Goal: Complete application form

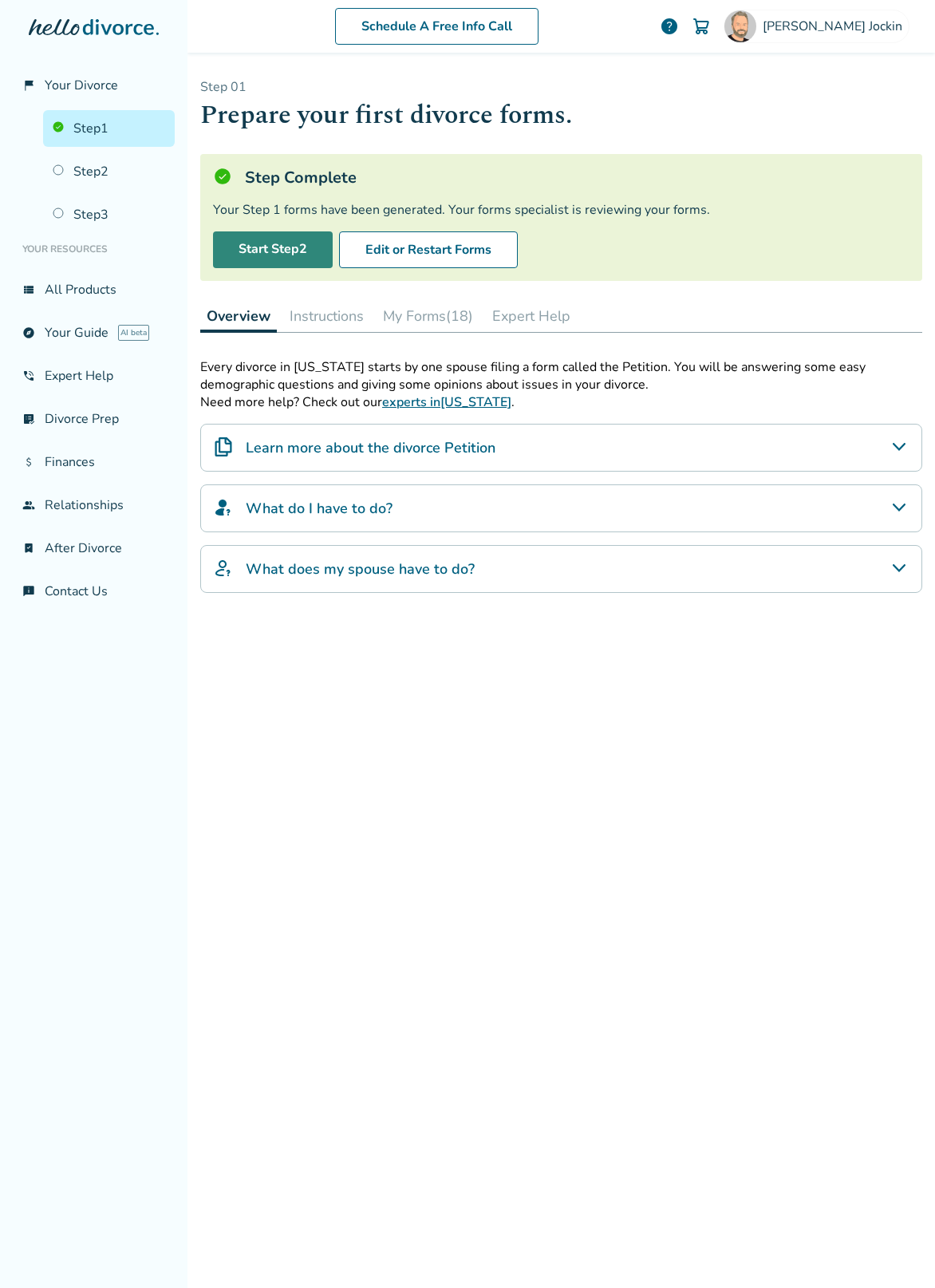
click at [272, 250] on link "Start Step 2" at bounding box center [273, 249] width 119 height 37
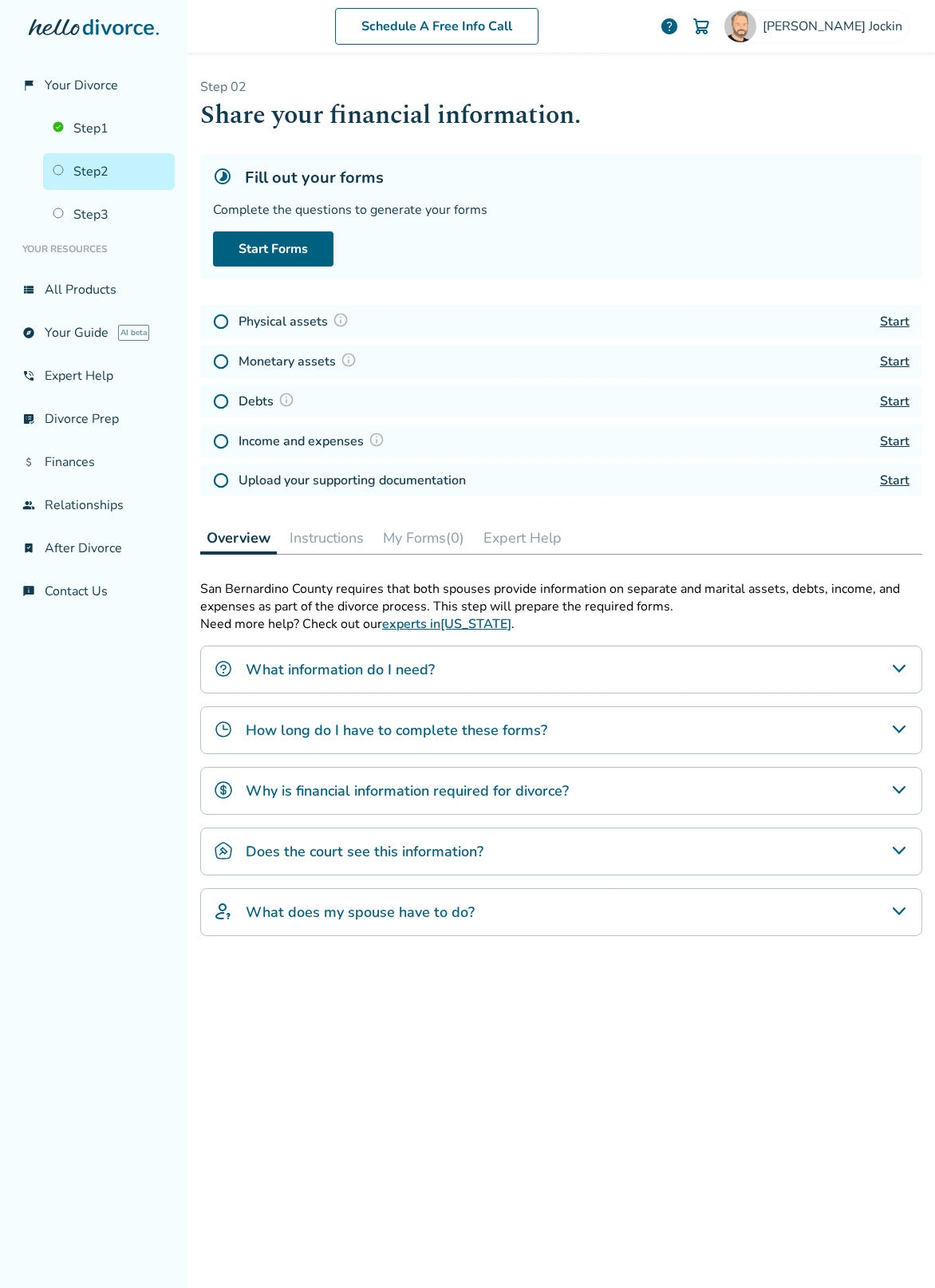
click at [882, 314] on link "Start" at bounding box center [894, 321] width 29 height 18
